Goal: Navigation & Orientation: Find specific page/section

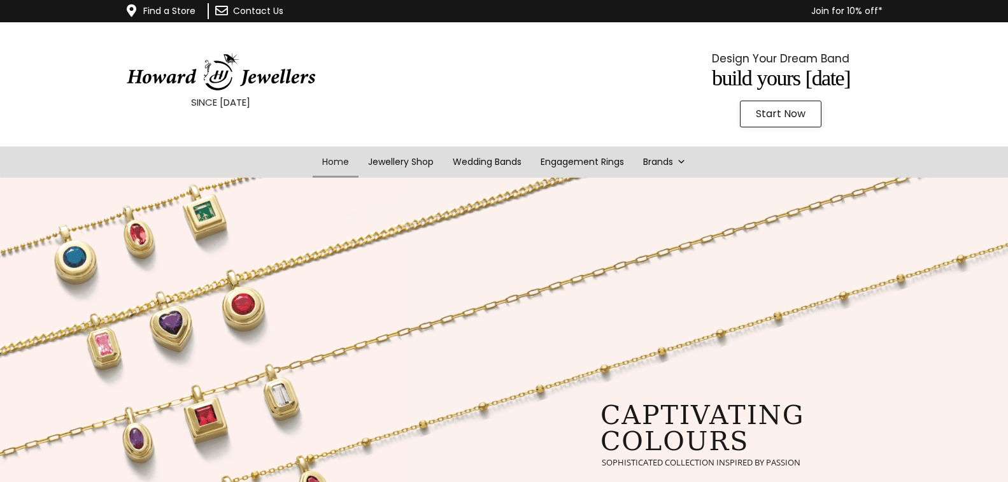
click at [523, 88] on div at bounding box center [500, 86] width 183 height 96
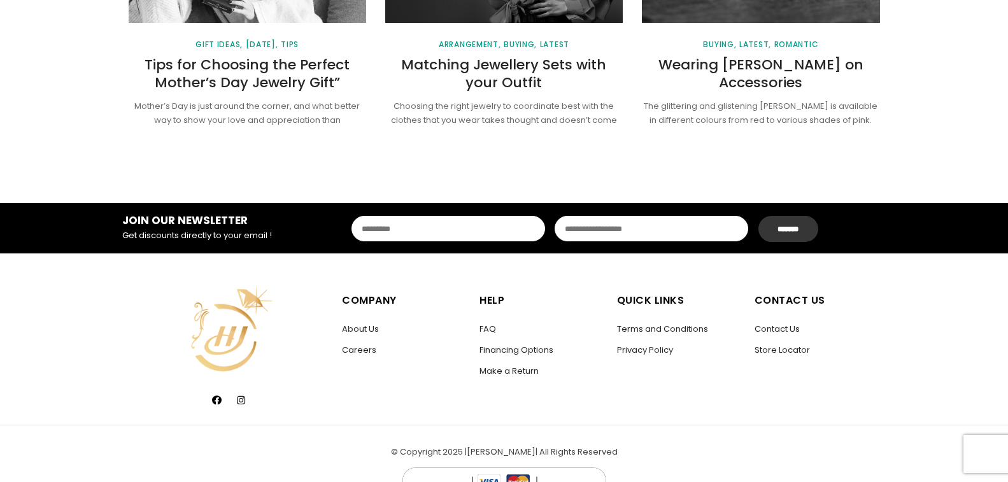
scroll to position [1824, 0]
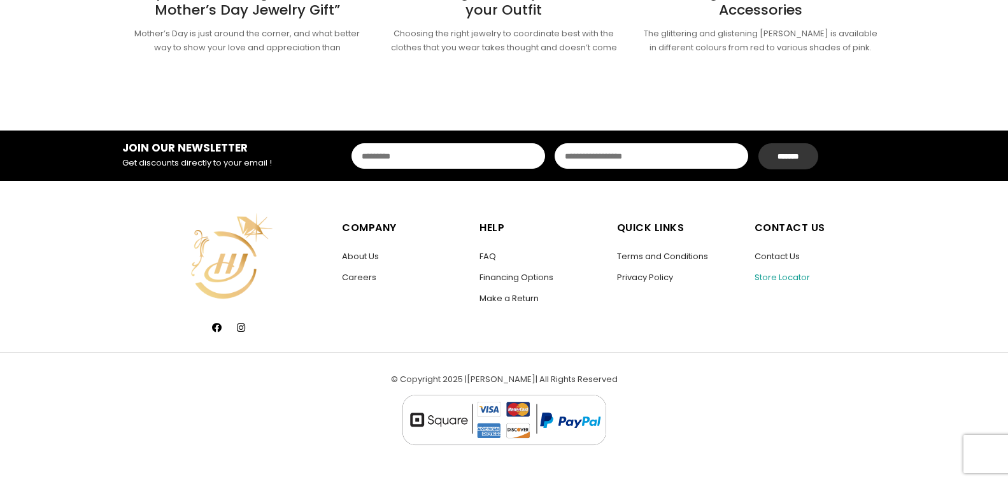
click at [766, 278] on link "Store Locator" at bounding box center [781, 277] width 55 height 12
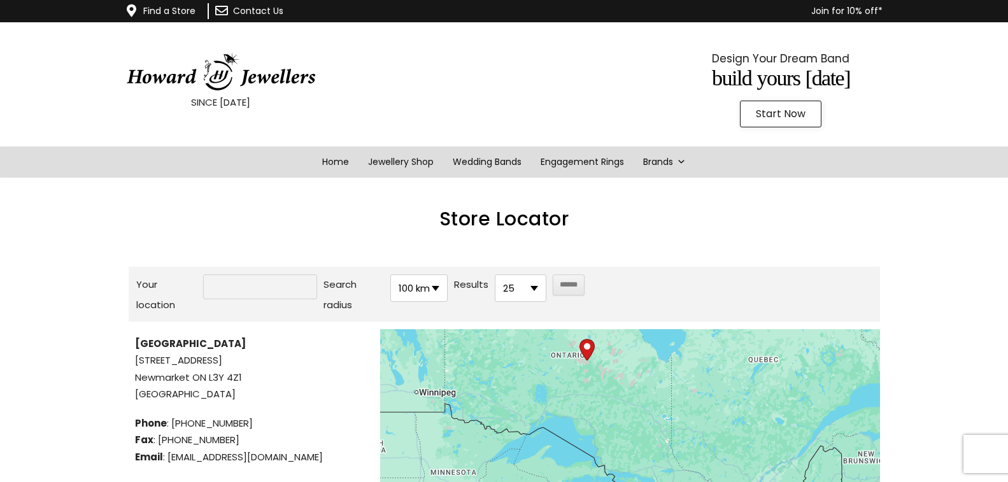
click at [236, 165] on ul "Home Jewellery Shop Wedding Bands Engagement Rings Brands Malo Bands Italgem St…" at bounding box center [504, 161] width 1008 height 31
click at [463, 10] on p "Join for 10% off*" at bounding box center [612, 11] width 524 height 16
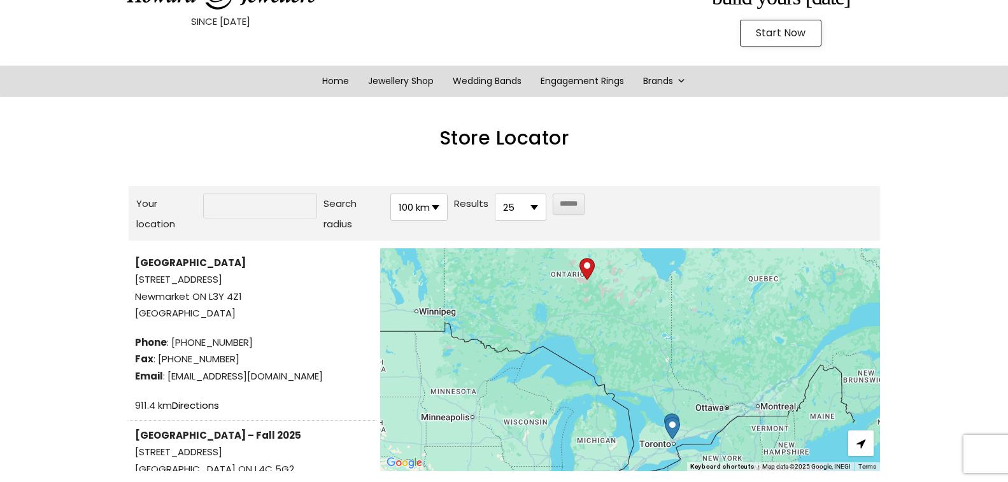
scroll to position [127, 0]
